Goal: Information Seeking & Learning: Understand process/instructions

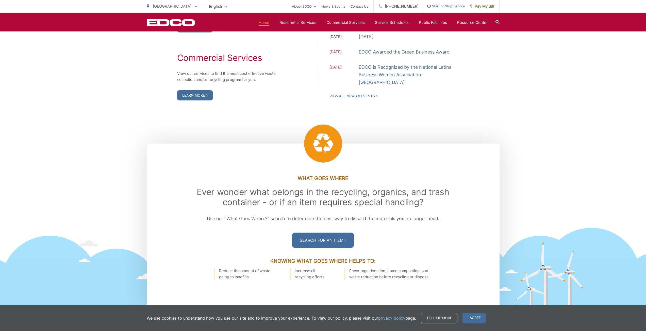
scroll to position [482, 0]
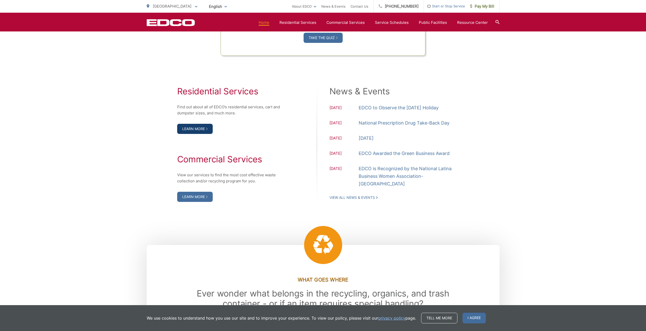
click at [204, 134] on link "Learn More" at bounding box center [195, 129] width 36 height 10
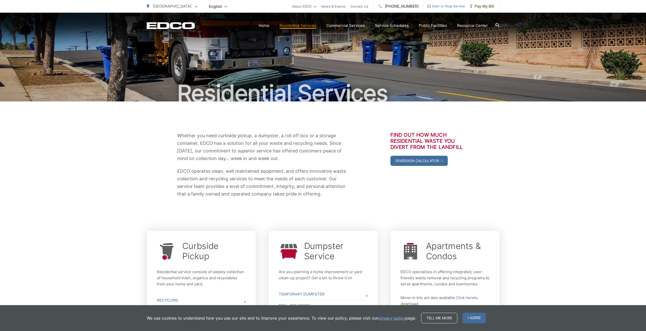
scroll to position [93, 0]
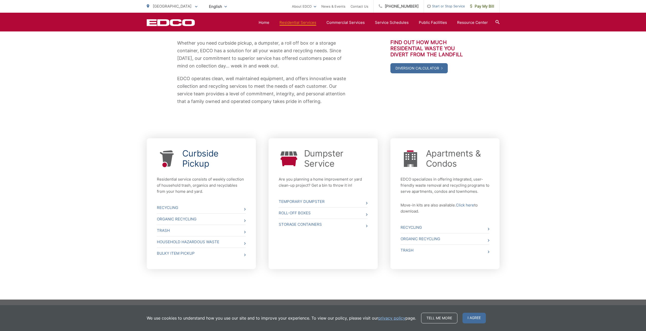
click at [198, 168] on link "Curbside Pickup" at bounding box center [213, 158] width 63 height 20
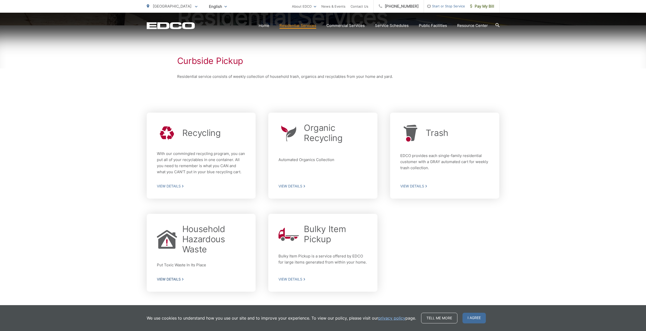
scroll to position [99, 0]
